Goal: Task Accomplishment & Management: Manage account settings

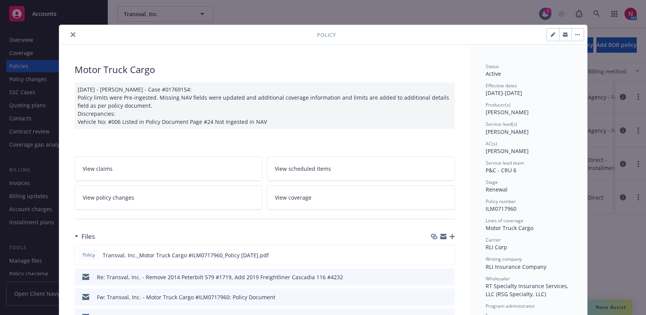
click at [73, 35] on icon "close" at bounding box center [73, 34] width 5 height 5
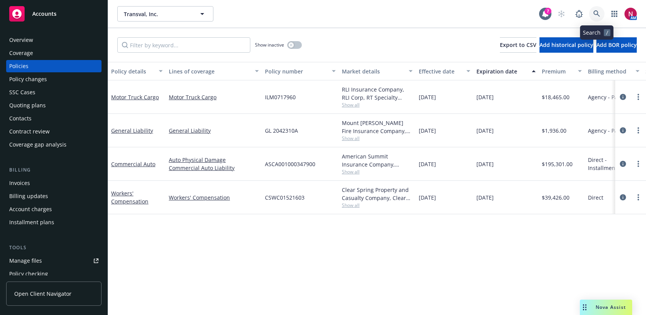
click at [600, 15] on link at bounding box center [596, 13] width 15 height 15
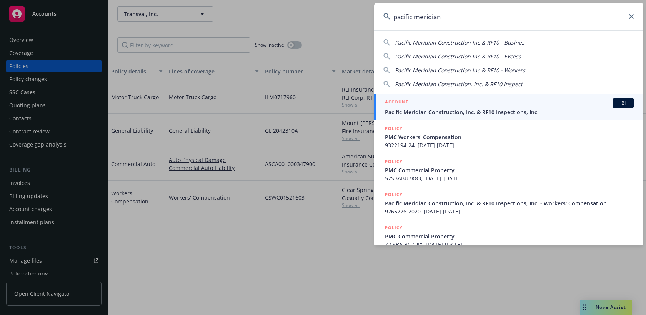
type input "pacific meridian"
click at [500, 111] on span "Pacific Meridian Construction, Inc. & RF10 Inspections, Inc." at bounding box center [509, 112] width 249 height 8
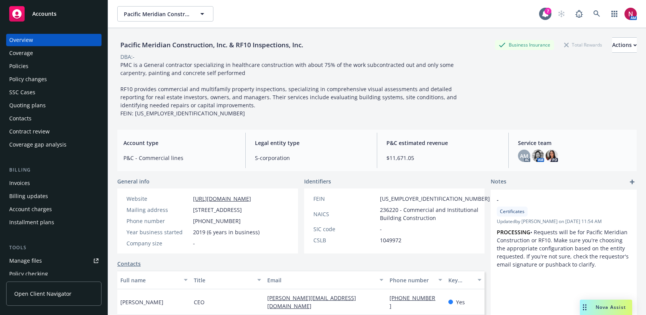
click at [33, 69] on div "Policies" at bounding box center [53, 66] width 89 height 12
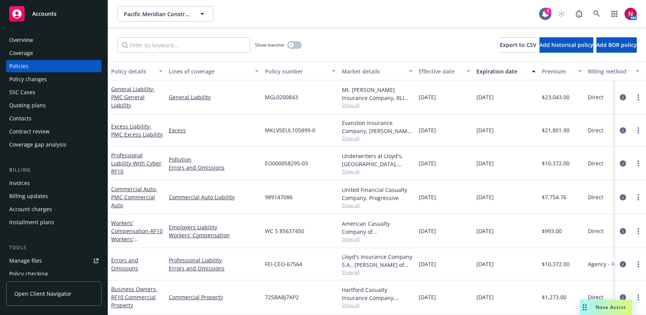
click at [37, 109] on div "Quoting plans" at bounding box center [27, 105] width 37 height 12
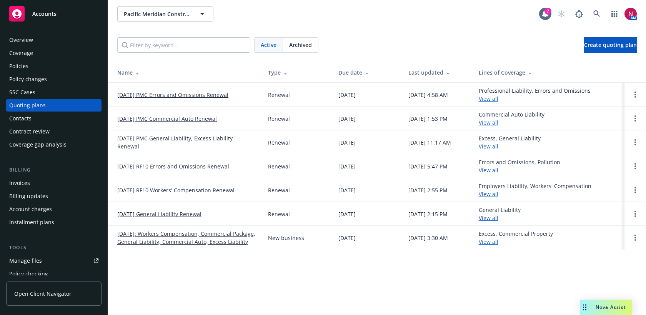
click at [165, 140] on link "[DATE] PMC General Liability, Excess Liability Renewal" at bounding box center [186, 142] width 138 height 16
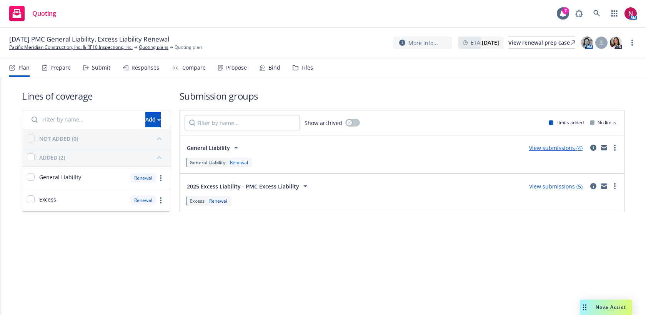
click at [99, 68] on div "Submit" at bounding box center [101, 68] width 18 height 6
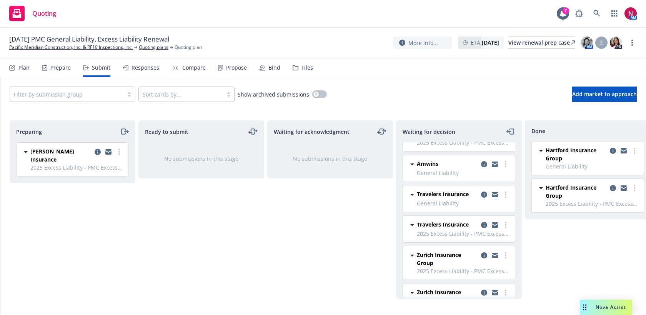
scroll to position [43, 0]
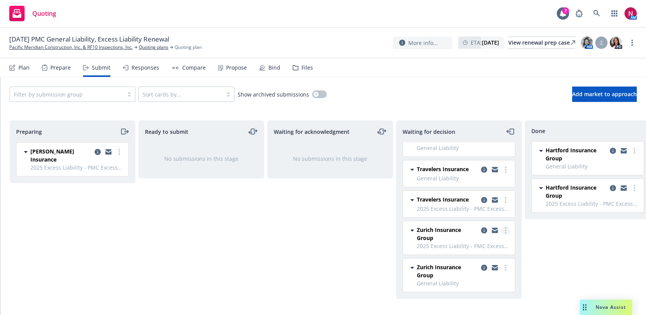
click at [505, 231] on icon "more" at bounding box center [506, 230] width 2 height 6
click at [507, 268] on link "more" at bounding box center [505, 267] width 9 height 9
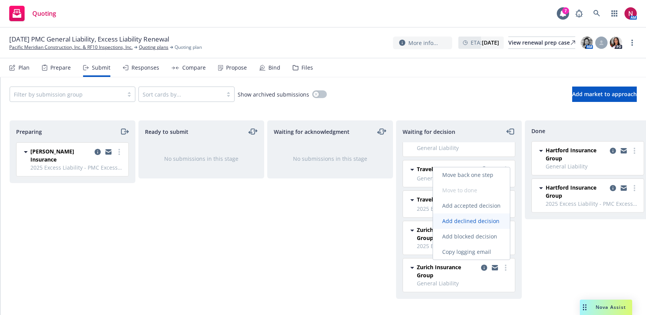
click at [480, 222] on span "Add declined decision" at bounding box center [471, 220] width 76 height 7
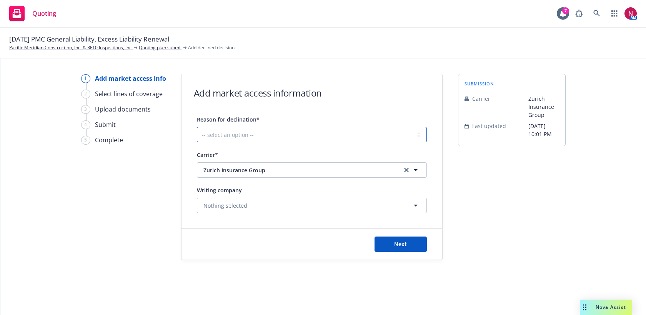
click at [310, 129] on select "-- select an option -- Cannot compete with other markets Carrier non-renewed Ca…" at bounding box center [312, 134] width 230 height 15
select select "CLIENT_TOO_SMALL"
click at [197, 127] on select "-- select an option -- Cannot compete with other markets Carrier non-renewed Ca…" at bounding box center [312, 134] width 230 height 15
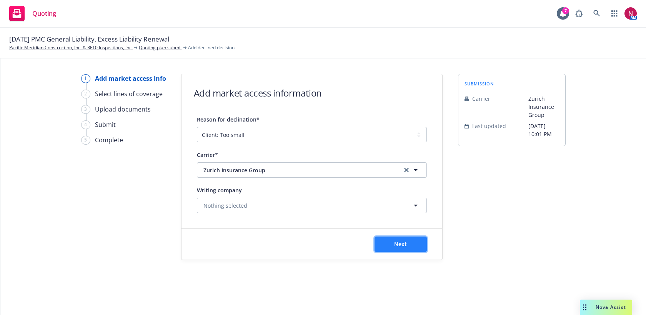
click at [405, 246] on span "Next" at bounding box center [400, 243] width 13 height 7
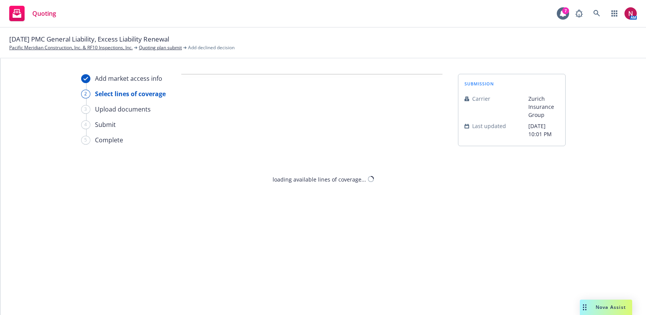
select select "CLIENT_TOO_SMALL"
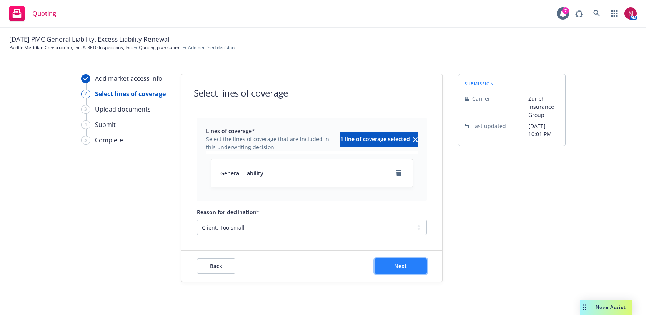
click at [397, 266] on span "Next" at bounding box center [400, 265] width 13 height 7
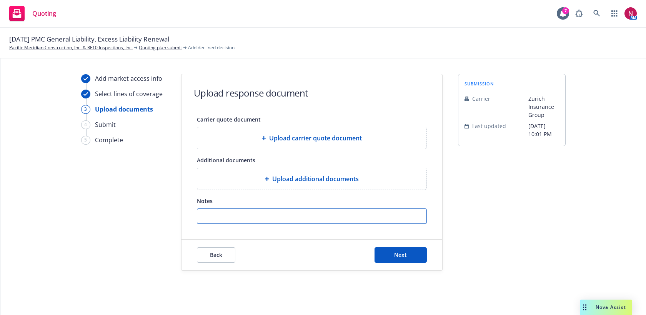
click at [367, 220] on input "Notes" at bounding box center [311, 216] width 229 height 15
paste input "Good afternoon. Based on the information provided, we will have to pass on this…"
type input "Good afternoon. Based on the information provided, we will have to pass on this…"
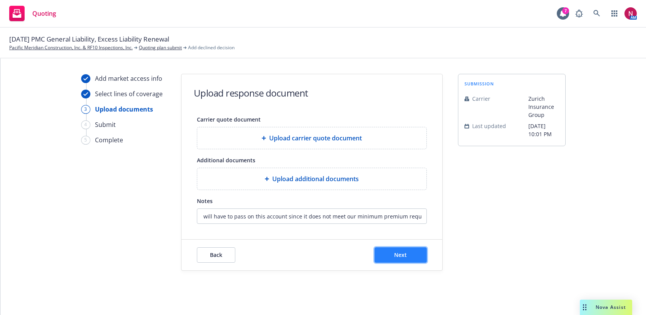
scroll to position [0, 0]
click at [405, 258] on button "Next" at bounding box center [400, 254] width 52 height 15
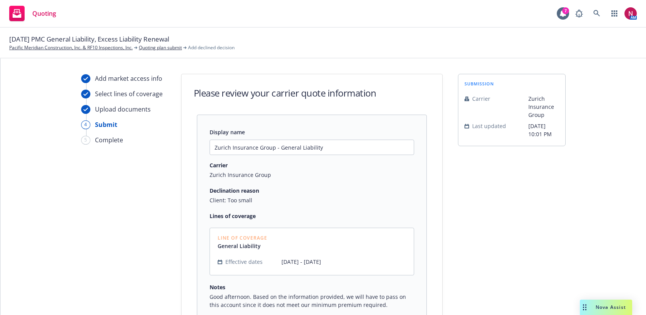
scroll to position [84, 0]
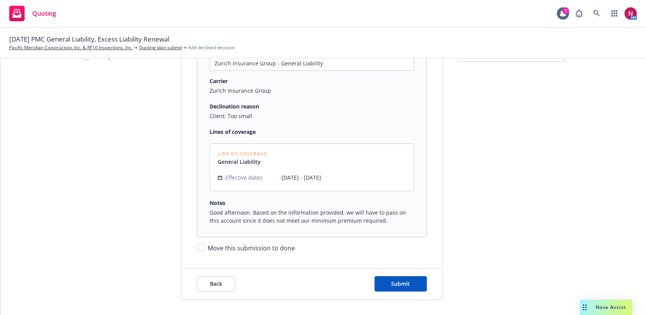
click at [287, 251] on span "Move this submission to done" at bounding box center [251, 248] width 87 height 8
click at [204, 251] on input "Move this submission to done" at bounding box center [201, 247] width 8 height 8
checkbox input "true"
click at [417, 282] on button "Submit" at bounding box center [400, 283] width 52 height 15
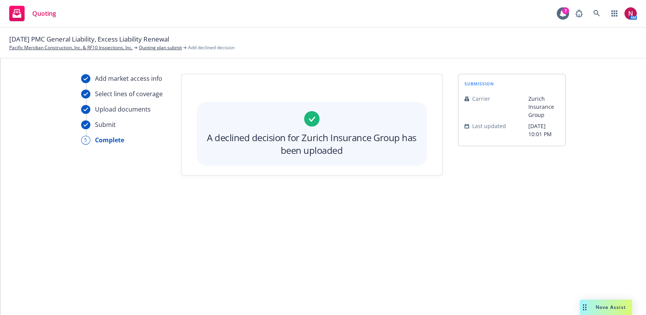
scroll to position [0, 0]
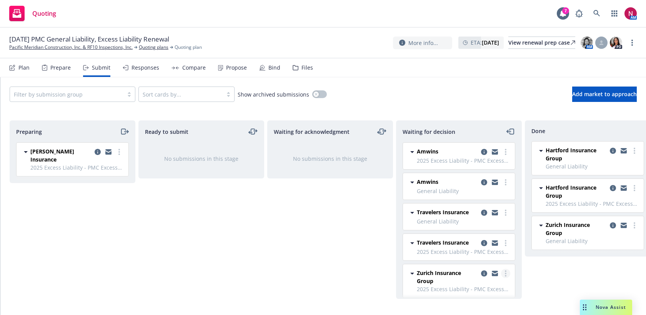
click at [504, 272] on link "more" at bounding box center [505, 273] width 9 height 9
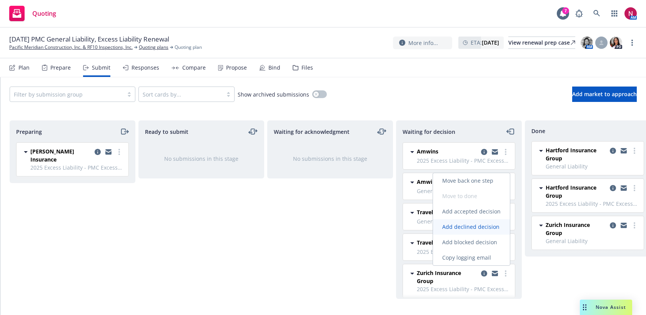
click at [483, 227] on span "Add declined decision" at bounding box center [471, 226] width 76 height 7
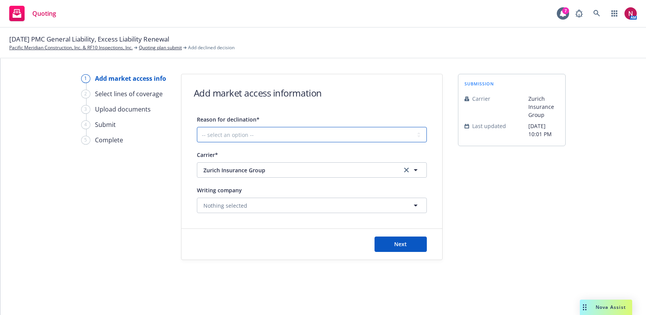
click at [249, 133] on select "-- select an option -- Cannot compete with other markets Carrier non-renewed Ca…" at bounding box center [312, 134] width 230 height 15
select select "CLIENT_TOO_SMALL"
click at [197, 127] on select "-- select an option -- Cannot compete with other markets Carrier non-renewed Ca…" at bounding box center [312, 134] width 230 height 15
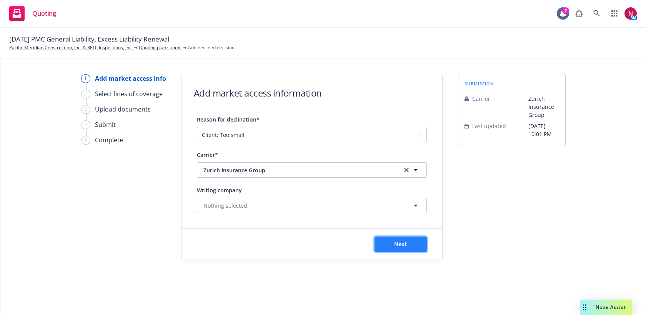
click at [387, 247] on button "Next" at bounding box center [400, 243] width 52 height 15
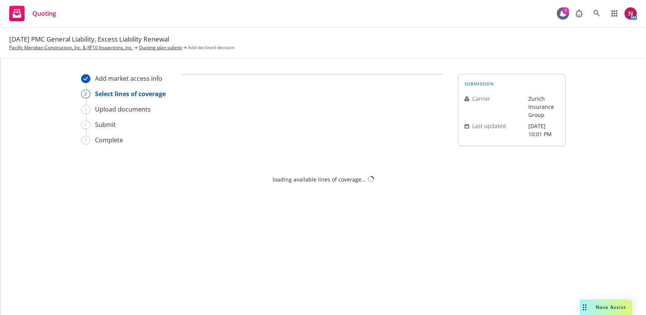
select select "CLIENT_TOO_SMALL"
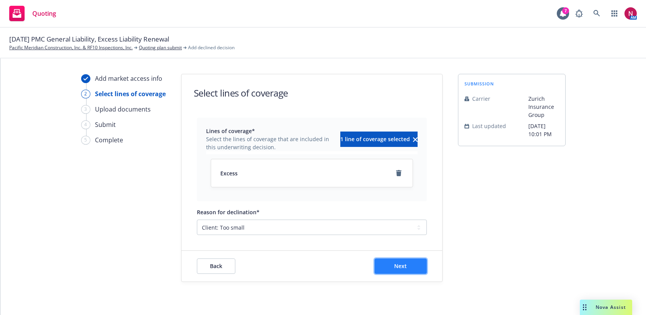
click at [390, 269] on button "Next" at bounding box center [400, 265] width 52 height 15
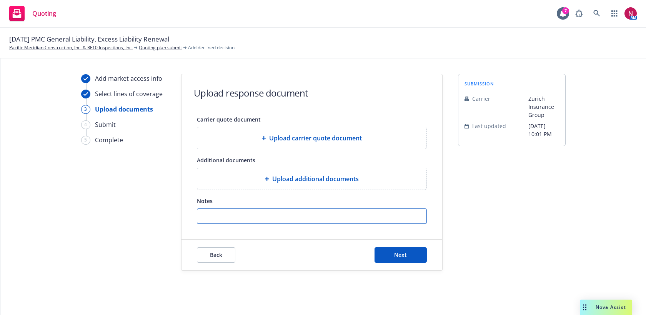
click at [314, 222] on input "Notes" at bounding box center [311, 216] width 229 height 15
paste input "Good afternoon. Based on the information provided, we will have to pass on this…"
type input "Good afternoon. Based on the information provided, we will have to pass on this…"
click at [411, 263] on div "Back Next" at bounding box center [311, 254] width 261 height 31
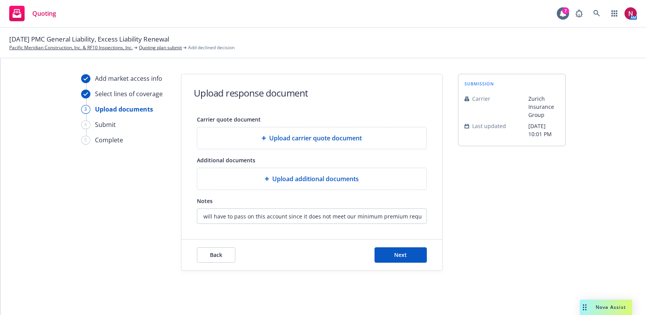
scroll to position [0, 0]
click at [409, 258] on button "Next" at bounding box center [400, 254] width 52 height 15
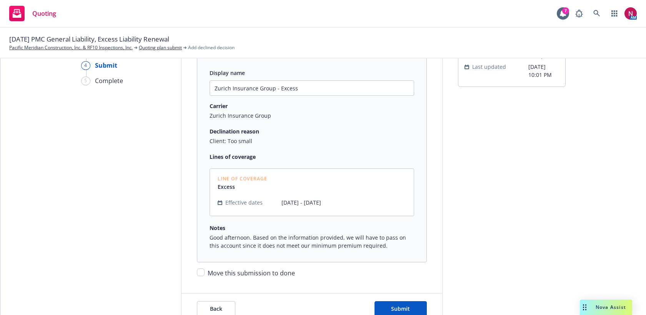
scroll to position [84, 0]
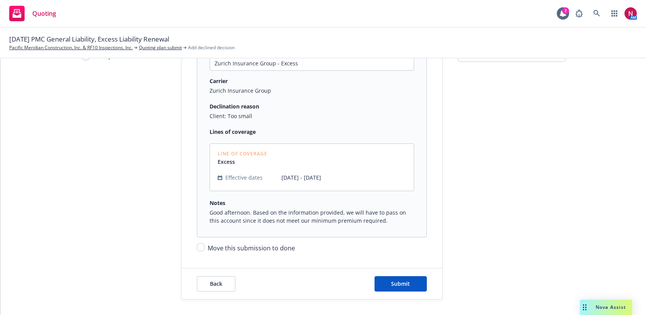
click at [274, 246] on span "Move this submission to done" at bounding box center [251, 248] width 87 height 8
click at [204, 246] on input "Move this submission to done" at bounding box center [201, 247] width 8 height 8
checkbox input "true"
click at [404, 281] on span "Submit" at bounding box center [400, 283] width 19 height 7
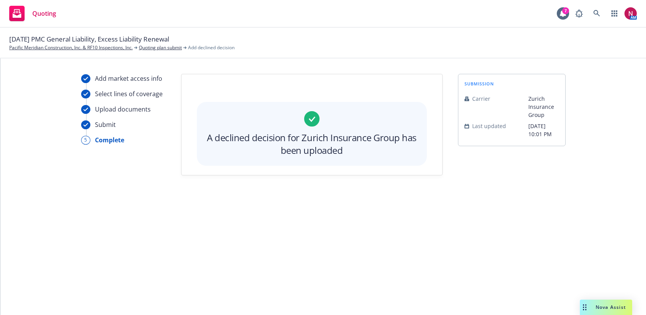
scroll to position [0, 0]
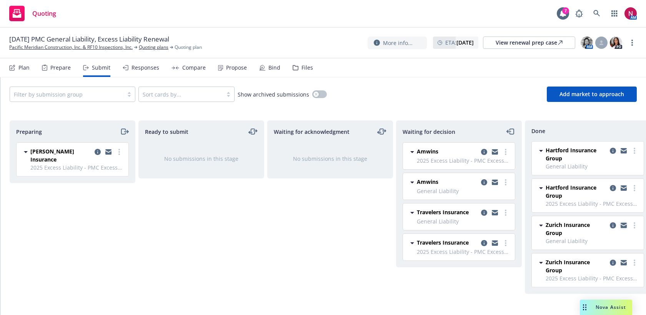
click at [623, 224] on icon "copy logging email" at bounding box center [623, 224] width 6 height 3
